Goal: Navigation & Orientation: Go to known website

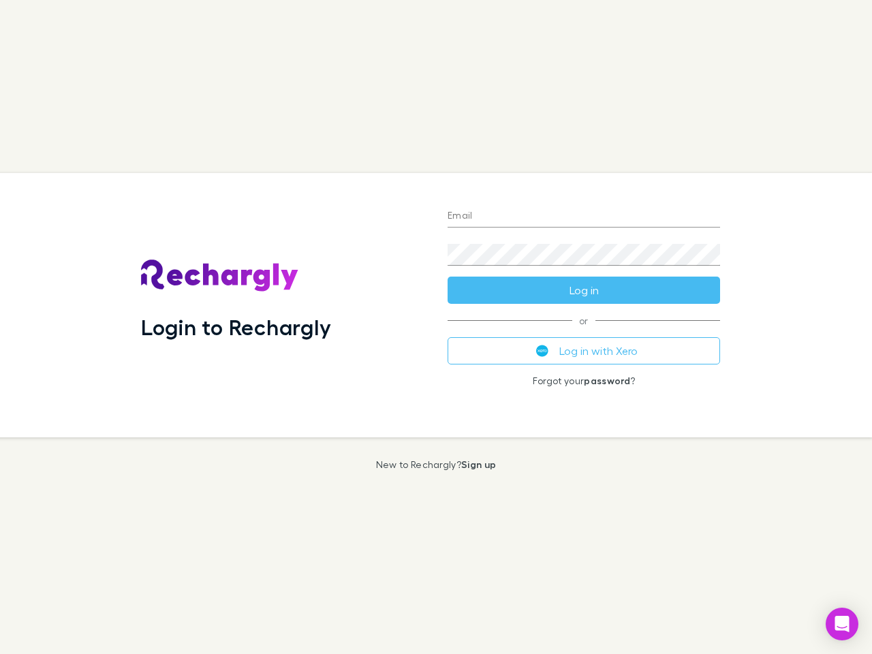
click at [436, 327] on div "Login to Rechargly" at bounding box center [283, 305] width 306 height 264
click at [584, 217] on input "Email" at bounding box center [583, 217] width 272 height 22
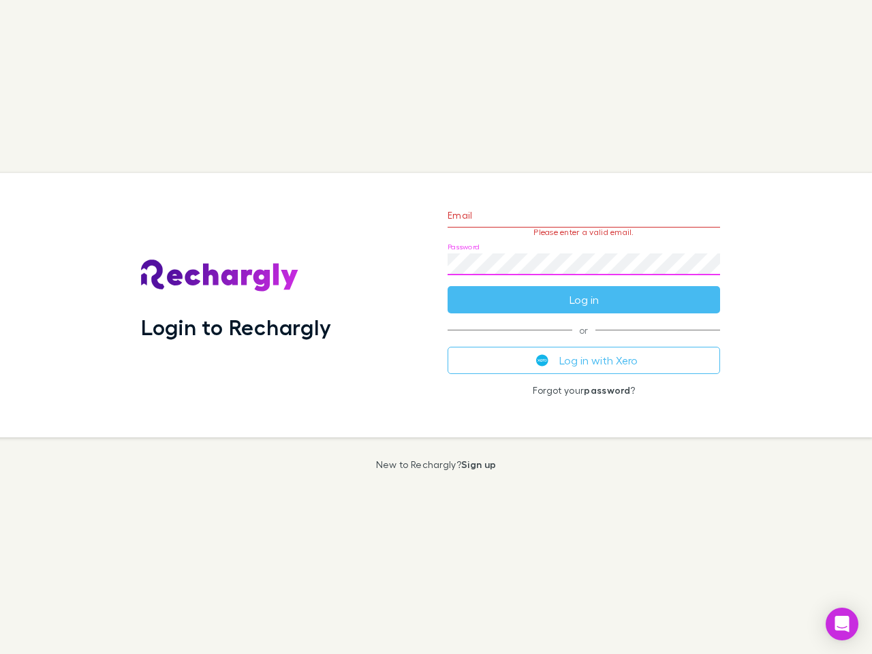
click at [584, 290] on form "Email Please enter a valid email. Password Log in" at bounding box center [583, 254] width 272 height 119
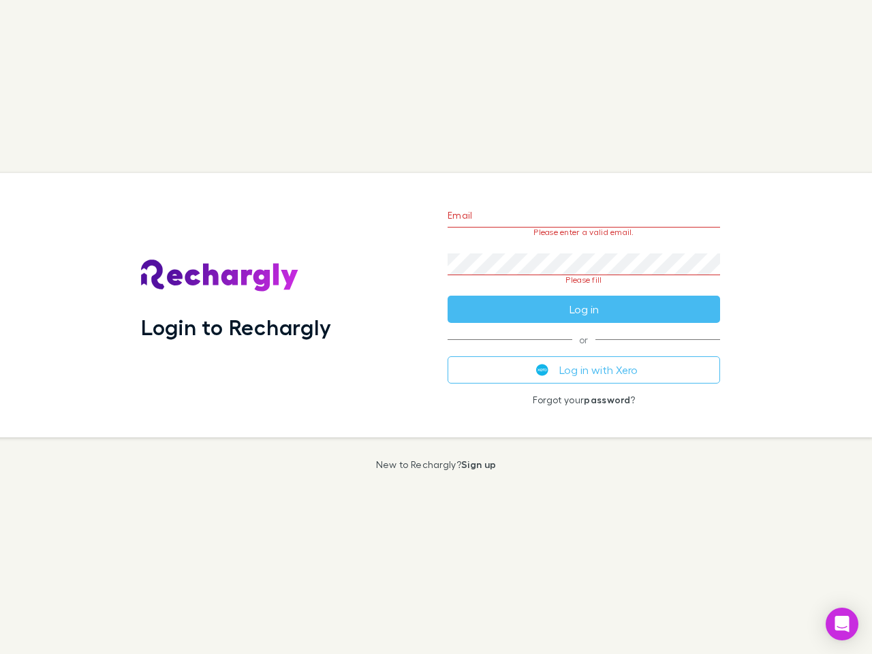
click at [584, 351] on div "Email Please enter a valid email. Password Please fill Log in or Log in with Xe…" at bounding box center [584, 305] width 294 height 264
click at [842, 624] on icon "Open Intercom Messenger" at bounding box center [842, 624] width 14 height 16
